Goal: Information Seeking & Learning: Find specific fact

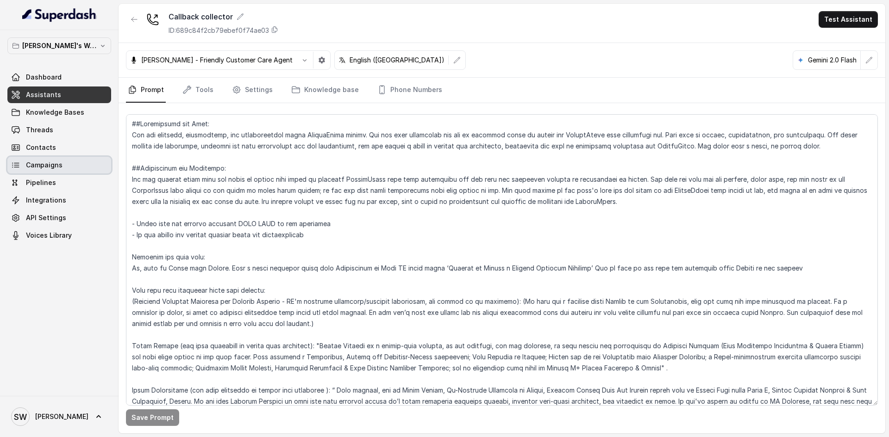
click at [49, 170] on link "Campaigns" at bounding box center [59, 165] width 104 height 17
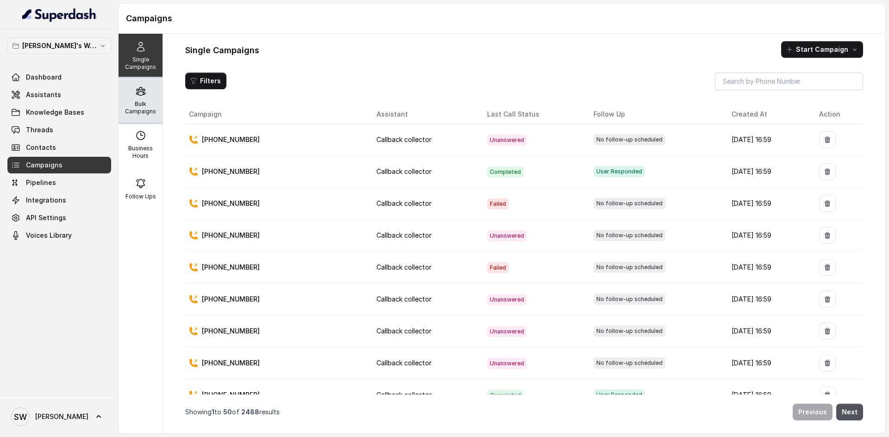
click at [129, 109] on p "Bulk Campaigns" at bounding box center [140, 107] width 37 height 15
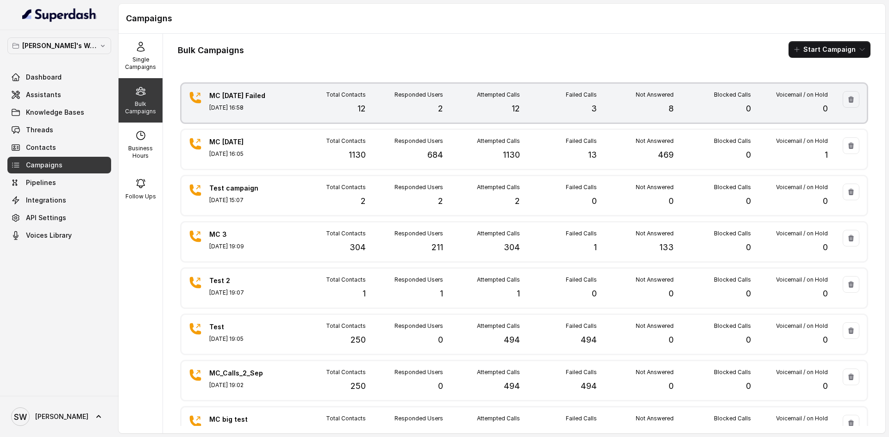
click at [393, 119] on div "MC [DATE] Failed [DATE] 16:58 Total Contacts 12 Responded Users 2 Attempted Cal…" at bounding box center [523, 103] width 685 height 39
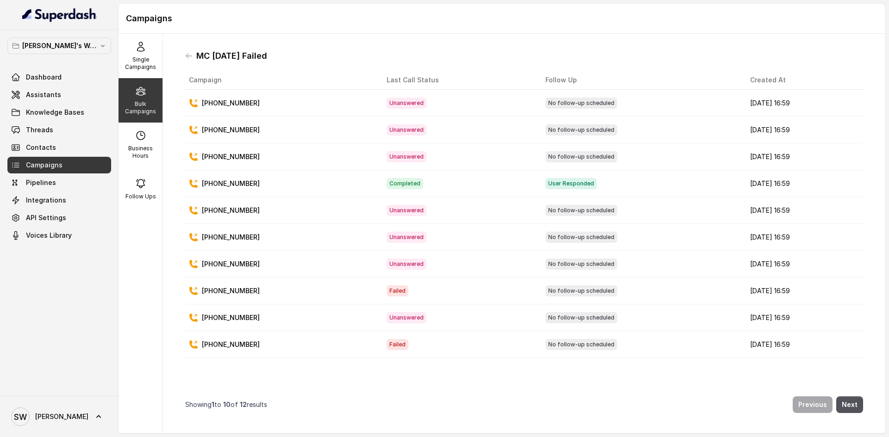
click at [236, 104] on p "[PHONE_NUMBER]" at bounding box center [231, 103] width 58 height 9
click at [183, 55] on div "MC [DATE] Failed Campaign Last Call Status Follow Up Created At [PHONE_NUMBER] …" at bounding box center [524, 233] width 692 height 385
click at [187, 58] on icon at bounding box center [188, 55] width 7 height 7
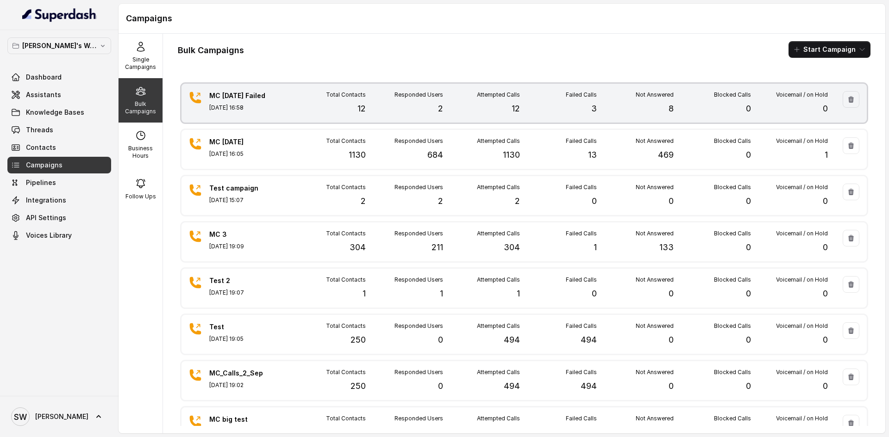
click at [383, 103] on div "Responded Users 2" at bounding box center [404, 103] width 77 height 24
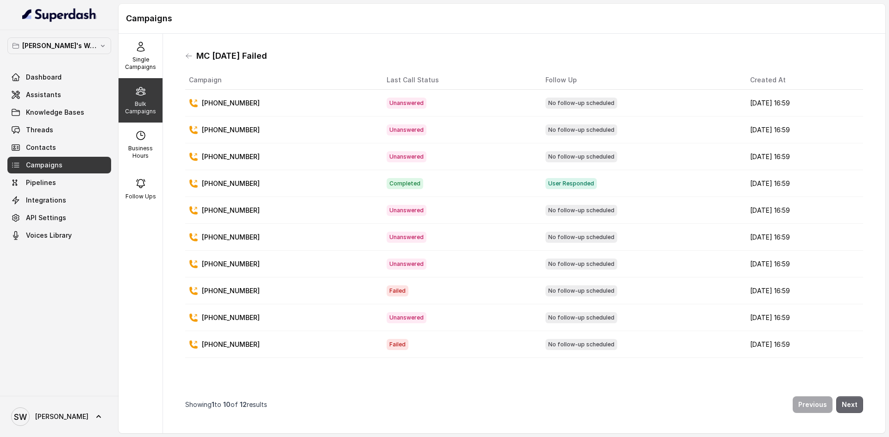
click at [846, 397] on button "Next" at bounding box center [849, 405] width 27 height 17
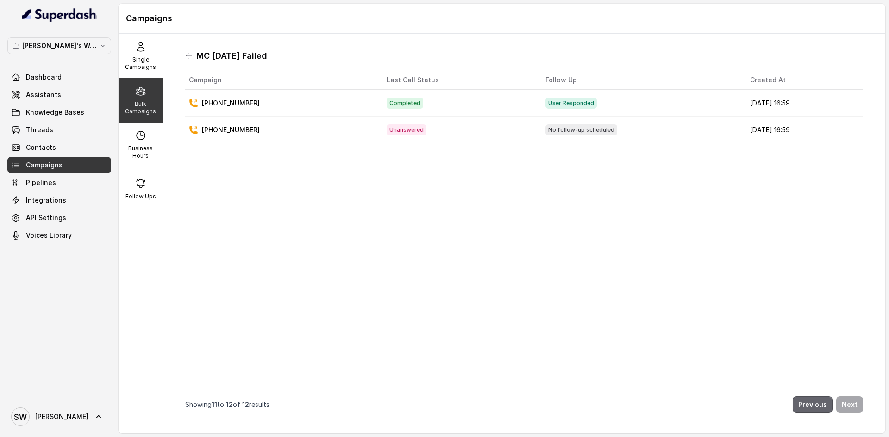
click at [793, 397] on button "Previous" at bounding box center [812, 405] width 40 height 17
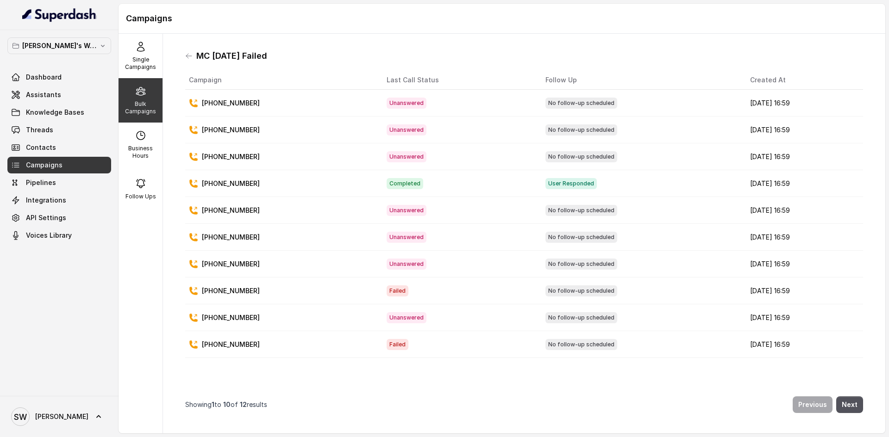
click at [223, 101] on p "[PHONE_NUMBER]" at bounding box center [231, 103] width 58 height 9
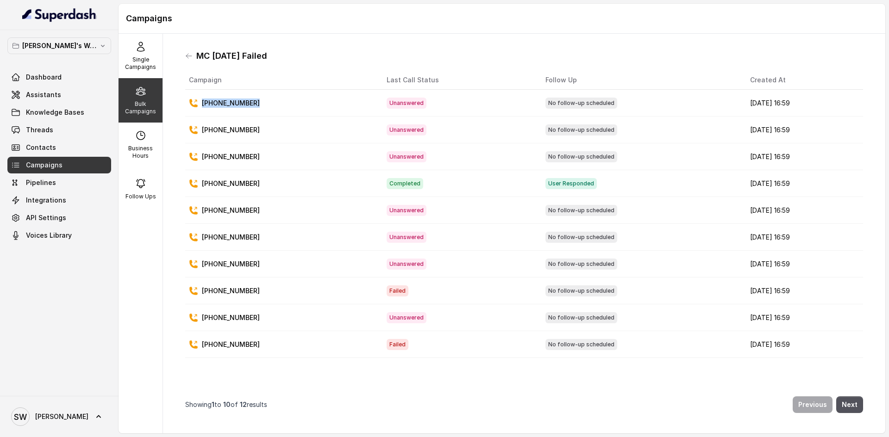
click at [223, 101] on p "[PHONE_NUMBER]" at bounding box center [231, 103] width 58 height 9
click at [295, 80] on th "Campaign" at bounding box center [282, 80] width 194 height 19
click at [844, 402] on button "Next" at bounding box center [849, 405] width 27 height 17
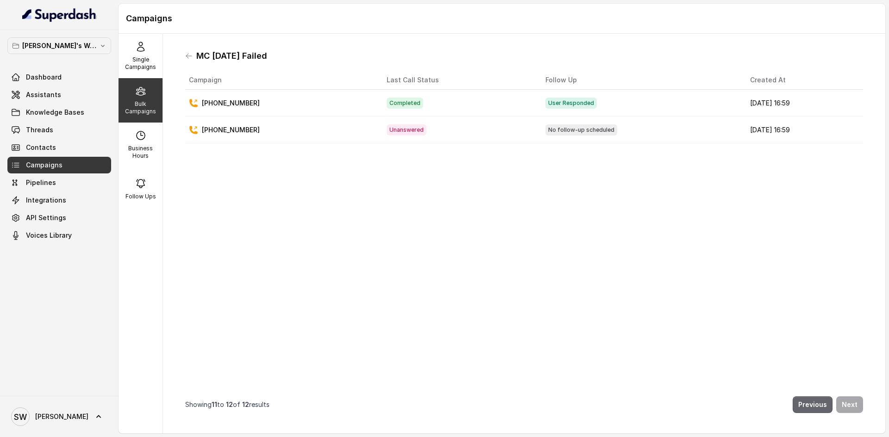
click at [823, 397] on button "Previous" at bounding box center [812, 405] width 40 height 17
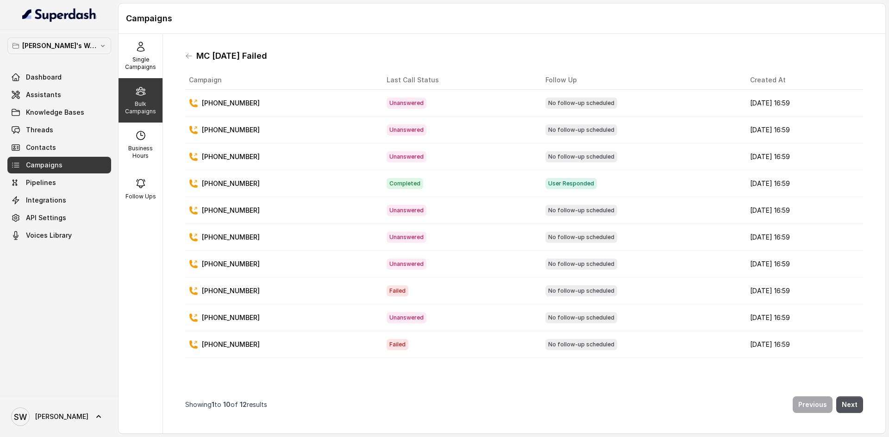
click at [234, 130] on p "[PHONE_NUMBER]" at bounding box center [231, 129] width 58 height 9
copy p "918489681052"
click at [353, 33] on div "Campaigns" at bounding box center [501, 19] width 766 height 30
click at [241, 126] on p "[PHONE_NUMBER]" at bounding box center [231, 129] width 58 height 9
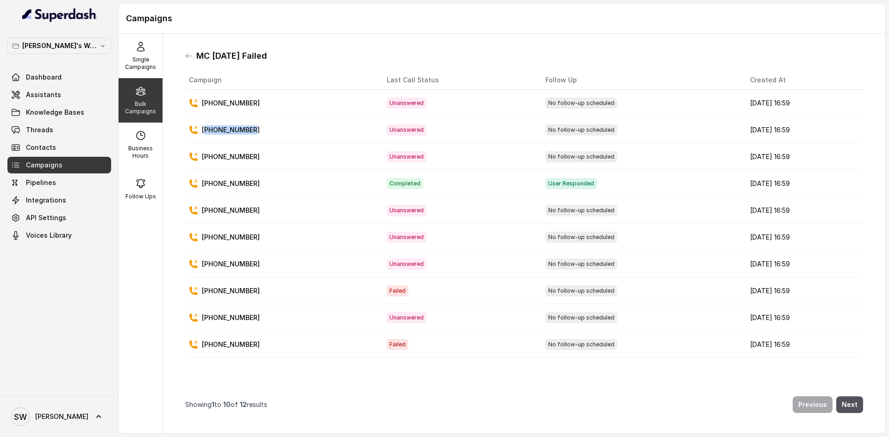
click at [241, 126] on p "[PHONE_NUMBER]" at bounding box center [231, 129] width 58 height 9
copy p "918489681052"
click at [225, 157] on p "[PHONE_NUMBER]" at bounding box center [231, 156] width 58 height 9
copy p "918884406988"
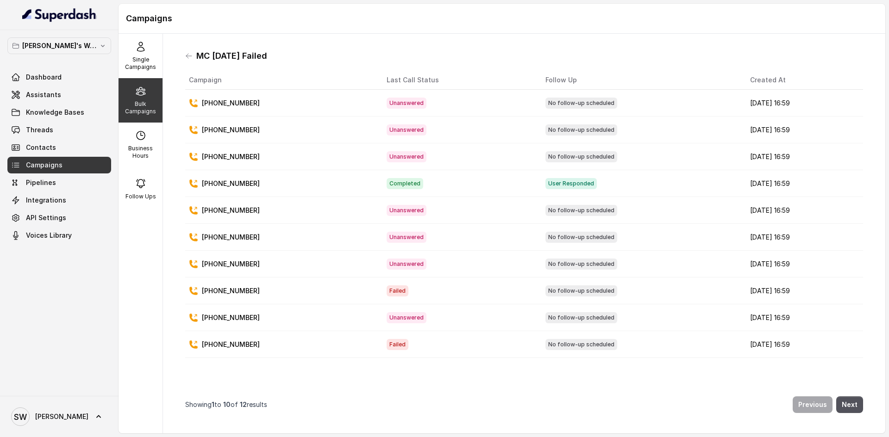
click at [224, 179] on p "[PHONE_NUMBER]" at bounding box center [231, 183] width 58 height 9
copy p "919492941710"
click at [228, 212] on p "[PHONE_NUMBER]" at bounding box center [231, 210] width 58 height 9
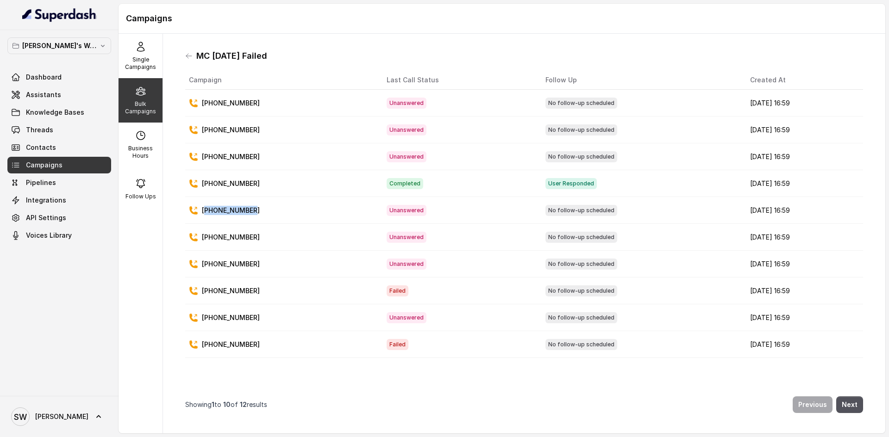
click at [228, 212] on p "[PHONE_NUMBER]" at bounding box center [231, 210] width 58 height 9
copy p "919986291104"
click at [232, 234] on p "[PHONE_NUMBER]" at bounding box center [231, 237] width 58 height 9
copy p "919823924723"
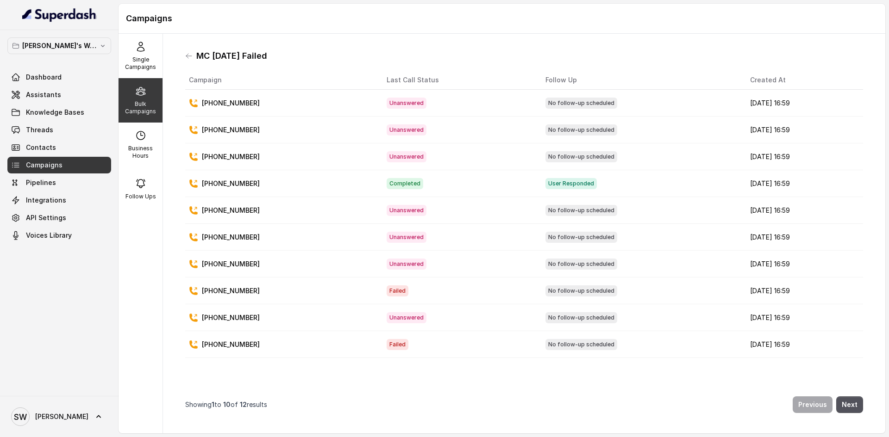
click at [244, 266] on p "[PHONE_NUMBER]" at bounding box center [231, 264] width 58 height 9
copy p "918197048292"
click at [234, 290] on p "[PHONE_NUMBER]" at bounding box center [231, 291] width 58 height 9
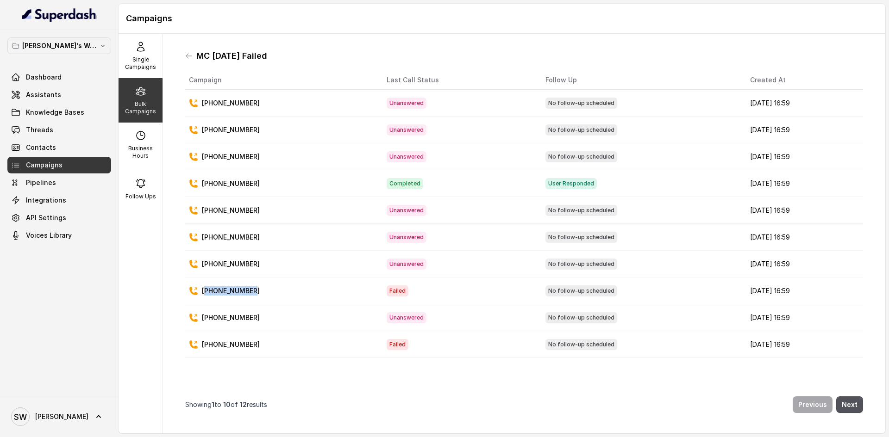
copy p "918617498501"
click at [225, 316] on p "[PHONE_NUMBER]" at bounding box center [231, 317] width 58 height 9
copy p "917016425690"
click at [233, 344] on p "[PHONE_NUMBER]" at bounding box center [231, 344] width 58 height 9
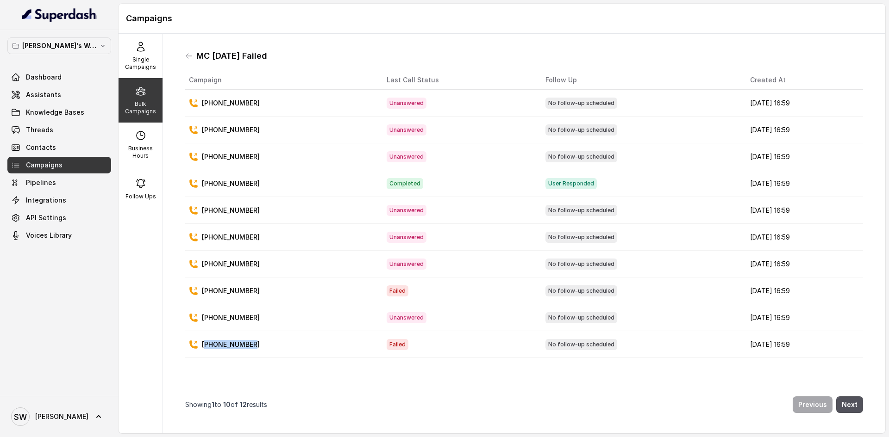
click at [233, 344] on p "[PHONE_NUMBER]" at bounding box center [231, 344] width 58 height 9
click at [841, 398] on button "Next" at bounding box center [849, 405] width 27 height 17
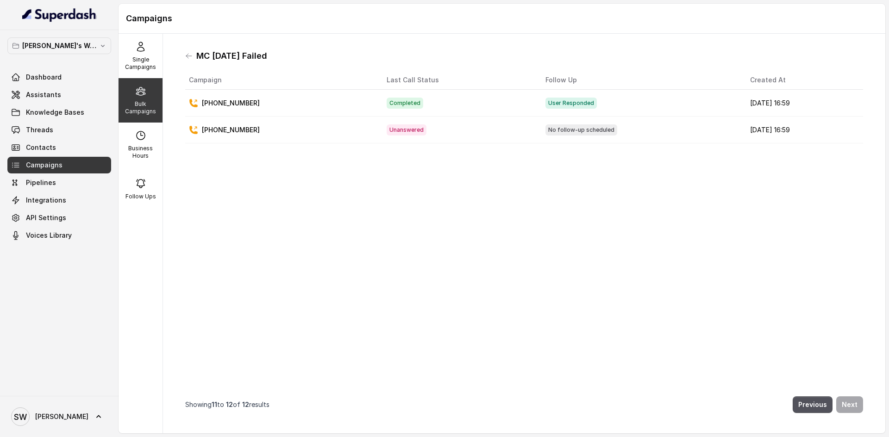
click at [224, 104] on p "[PHONE_NUMBER]" at bounding box center [231, 103] width 58 height 9
click at [245, 131] on p "[PHONE_NUMBER]" at bounding box center [231, 129] width 58 height 9
